Goal: Information Seeking & Learning: Learn about a topic

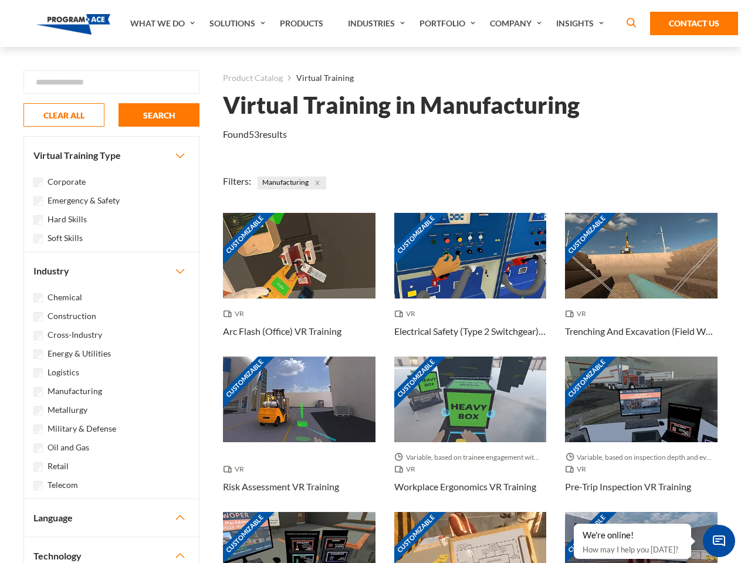
click at [164, 23] on link "What We Do" at bounding box center [163, 23] width 79 height 47
click at [239, 23] on link "Solutions" at bounding box center [239, 23] width 70 height 47
click at [378, 23] on link "Industries" at bounding box center [378, 23] width 72 height 47
click at [518, 23] on link "Company" at bounding box center [517, 23] width 66 height 47
click at [582, 23] on link "Insights" at bounding box center [581, 23] width 62 height 47
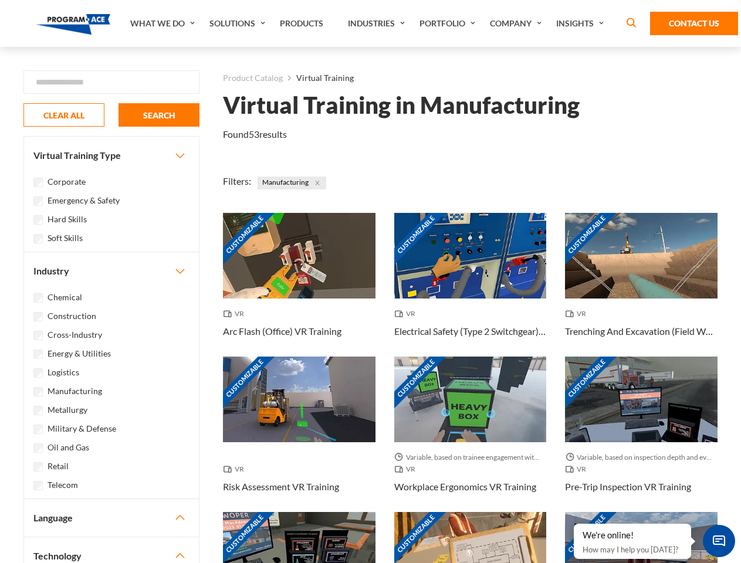
click at [0, 0] on div "Blog White Papers News" at bounding box center [0, 0] width 0 height 0
click at [0, 0] on strong "How Virtual Learning Can Enhance Workforce Productivity: A Guide for L&D Manage…" at bounding box center [0, 0] width 0 height 0
click at [719, 541] on span "Minimize live chat window" at bounding box center [719, 541] width 43 height 43
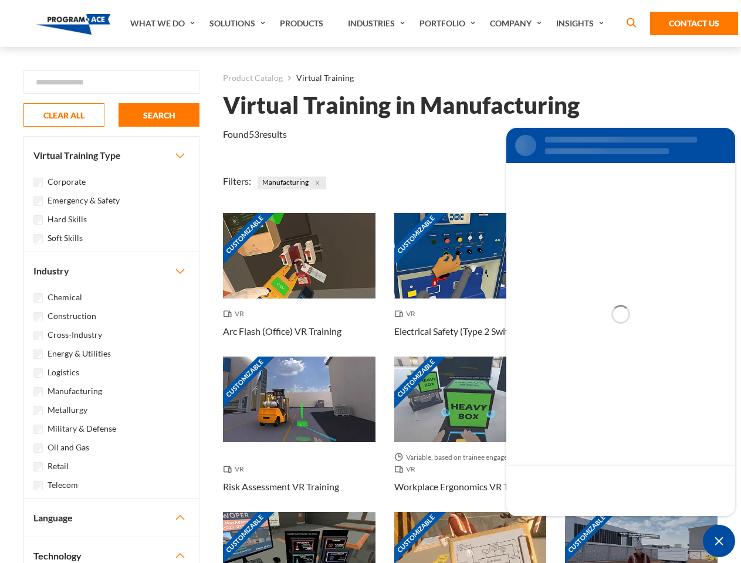
click at [575, 525] on div "Customizable" at bounding box center [641, 555] width 153 height 86
